Goal: Check status: Check status

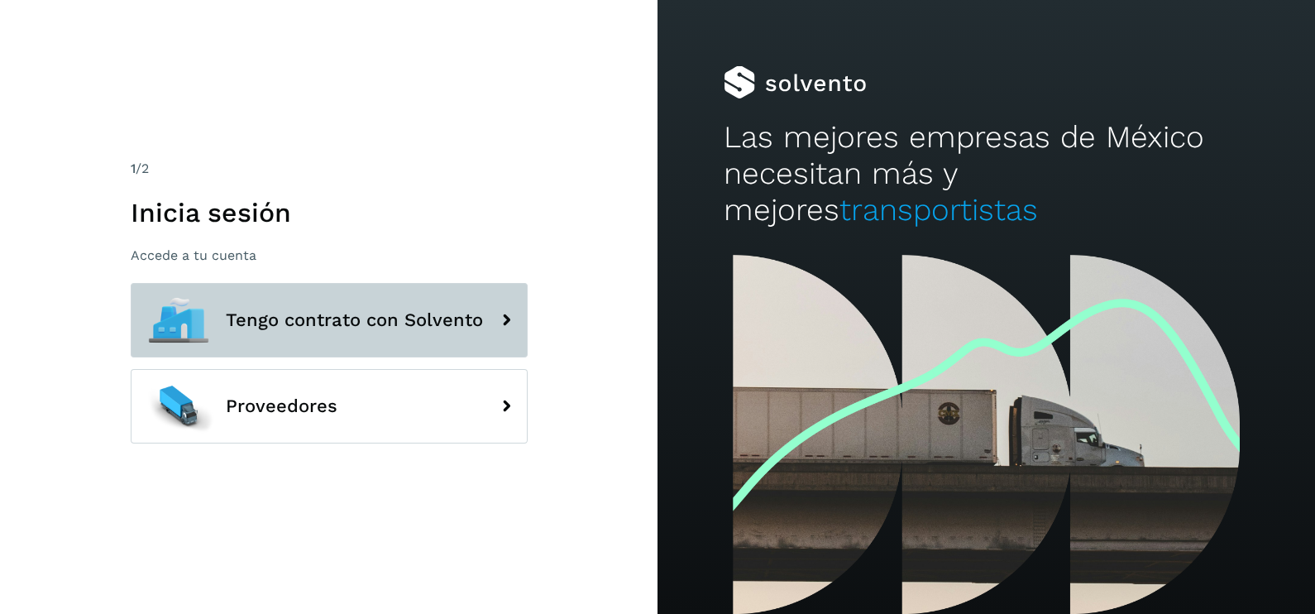
click at [438, 311] on span "Tengo contrato con Solvento" at bounding box center [354, 320] width 257 height 20
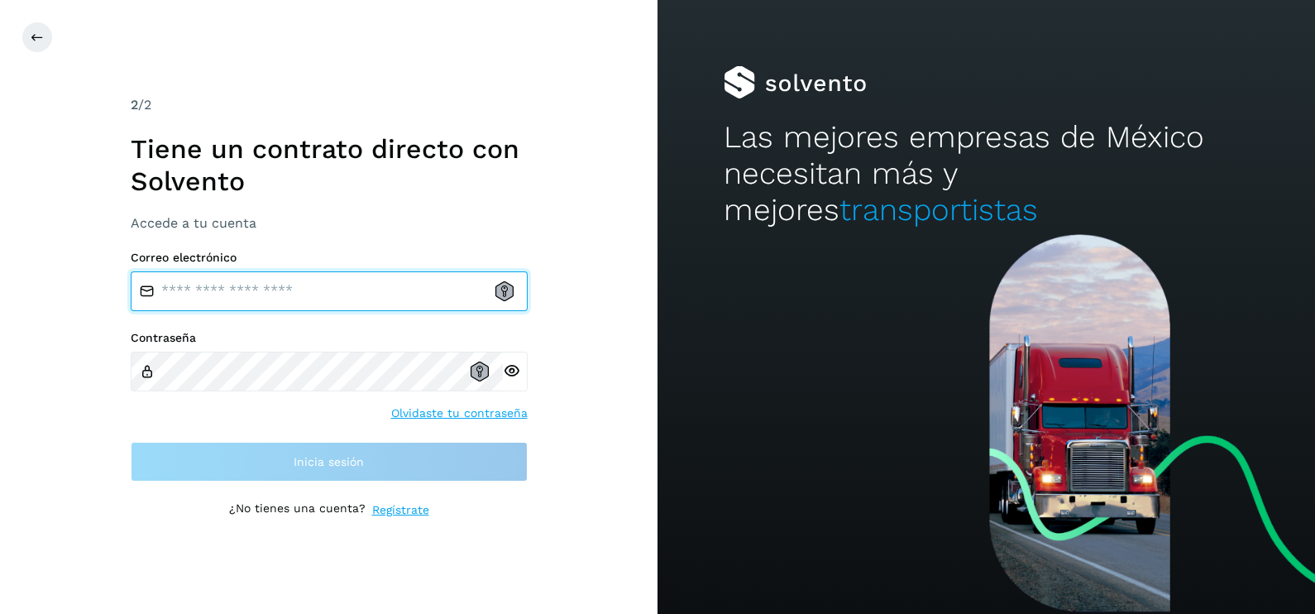
type input "**********"
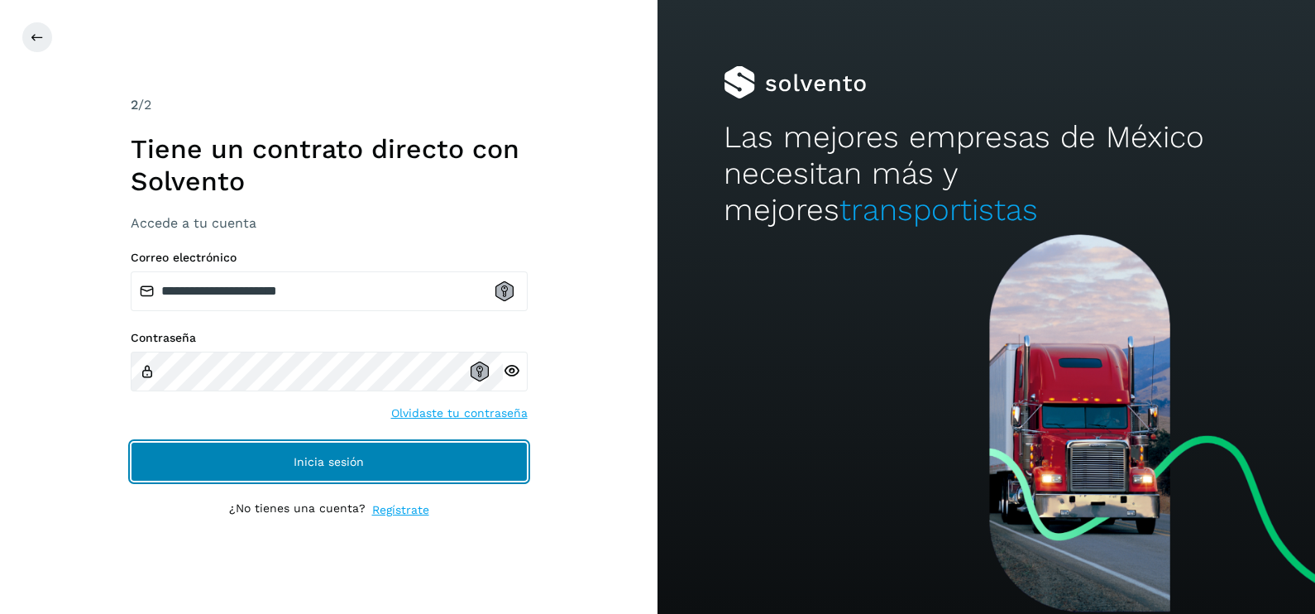
click at [469, 471] on button "Inicia sesión" at bounding box center [329, 462] width 397 height 40
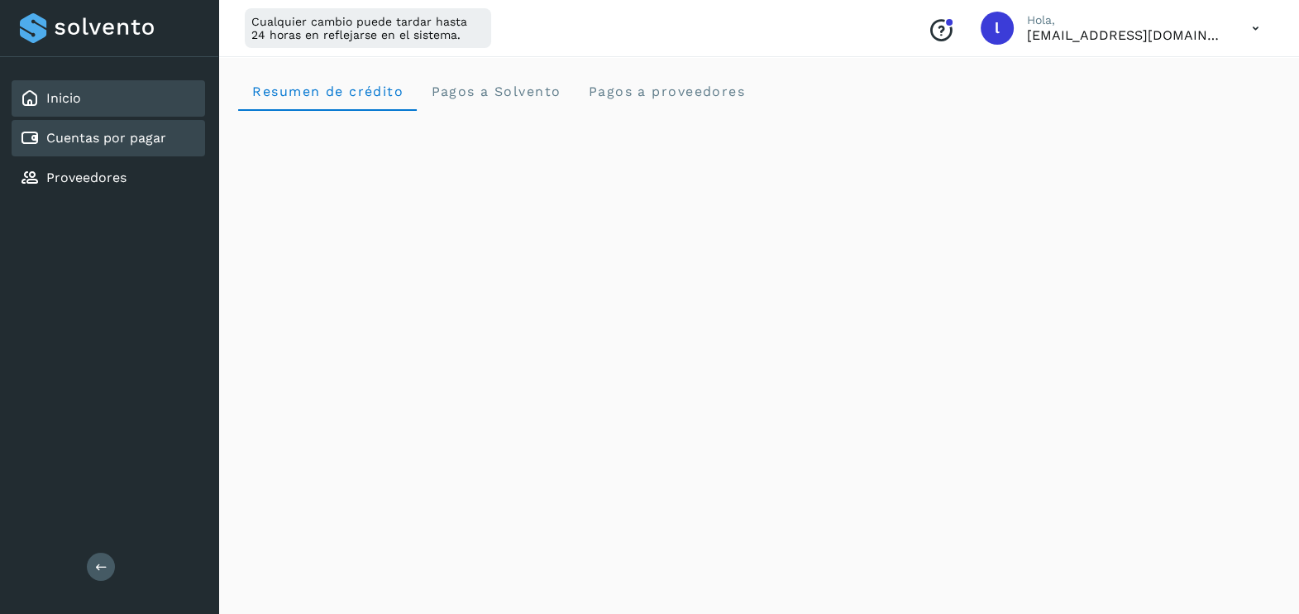
click at [138, 138] on link "Cuentas por pagar" at bounding box center [106, 138] width 120 height 16
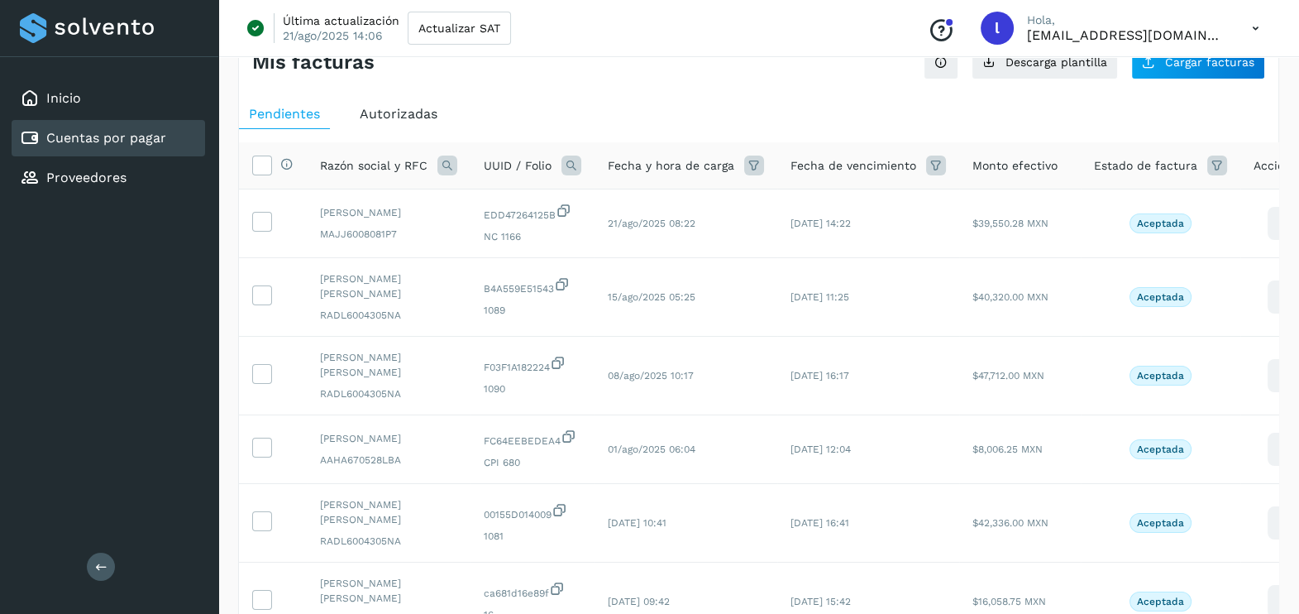
scroll to position [39, 0]
click at [386, 116] on span "Autorizadas" at bounding box center [399, 116] width 78 height 16
